Goal: Find specific page/section: Find specific page/section

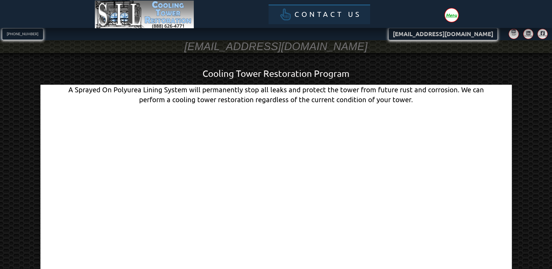
click at [313, 16] on span "Contact Us" at bounding box center [327, 14] width 67 height 7
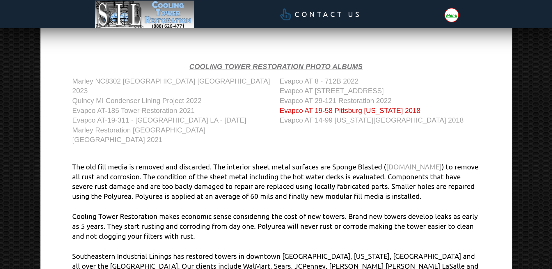
scroll to position [346, 0]
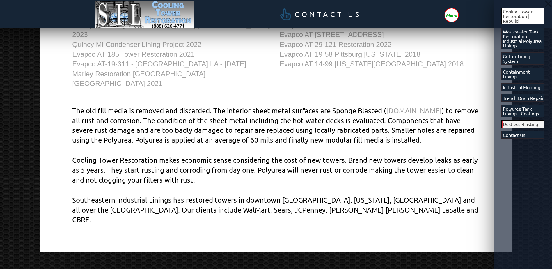
click at [526, 126] on span "Dustless Blasting" at bounding box center [520, 124] width 35 height 5
